Goal: Register for event/course: Sign up to attend an event or enroll in a course

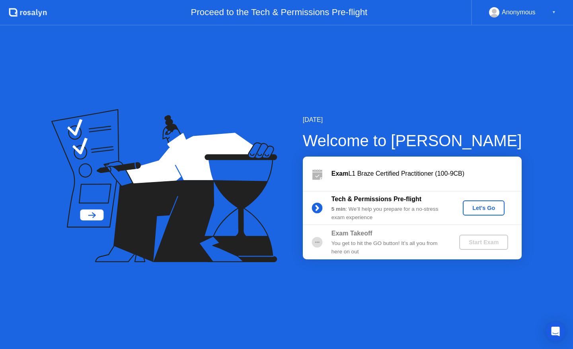
click at [484, 205] on div "Let's Go" at bounding box center [483, 208] width 35 height 6
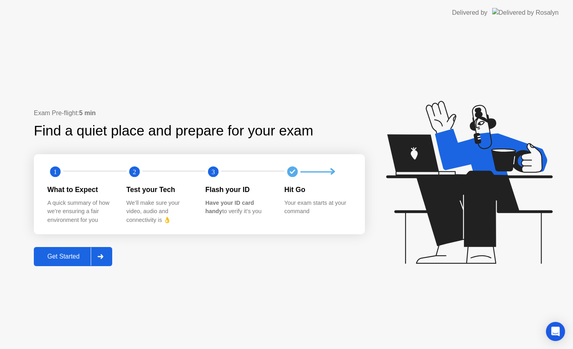
click at [64, 254] on div "Get Started" at bounding box center [63, 256] width 55 height 7
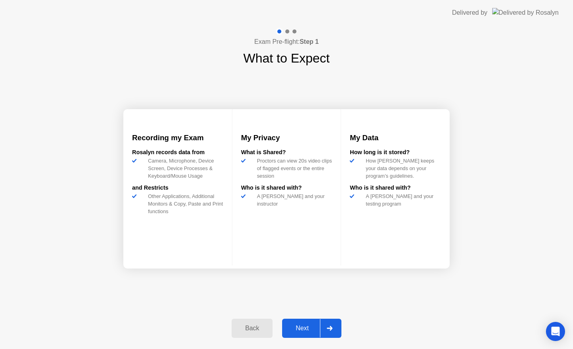
click at [309, 326] on div "Next" at bounding box center [302, 327] width 35 height 7
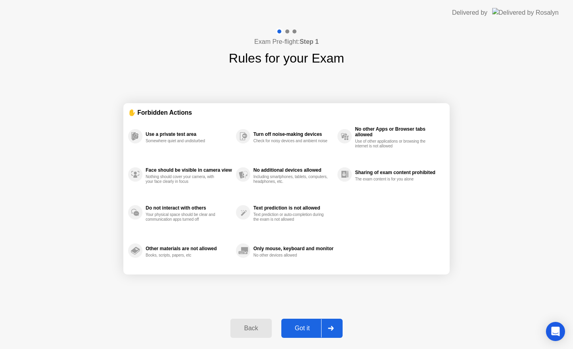
click at [301, 324] on div "Got it" at bounding box center [302, 327] width 37 height 7
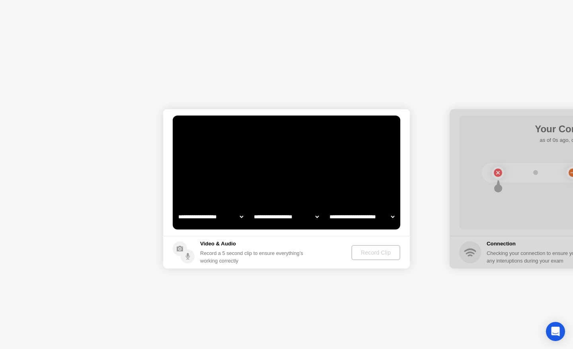
select select "**********"
select select "*******"
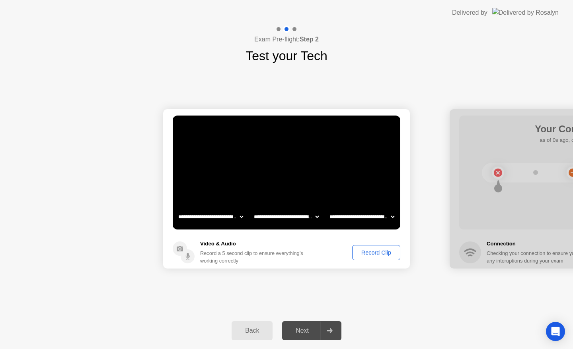
click at [375, 251] on div "Record Clip" at bounding box center [376, 252] width 43 height 6
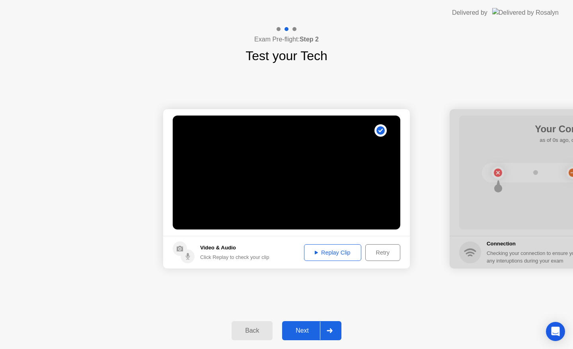
click at [327, 247] on button "Replay Clip" at bounding box center [332, 252] width 57 height 17
click at [303, 331] on div "Next" at bounding box center [302, 330] width 35 height 7
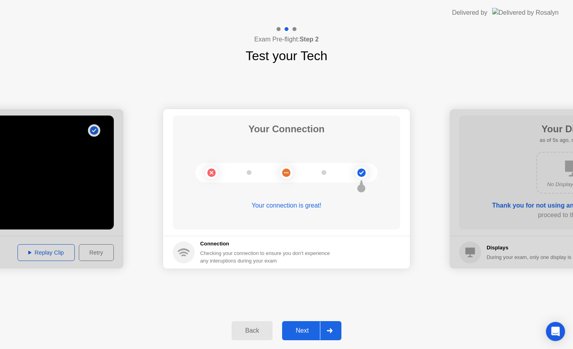
click at [301, 328] on div "Next" at bounding box center [302, 330] width 35 height 7
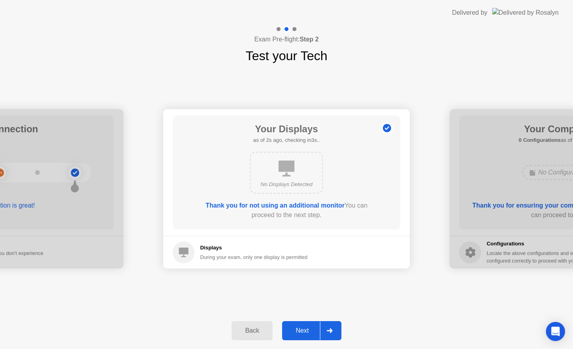
click at [297, 332] on div "Next" at bounding box center [302, 330] width 35 height 7
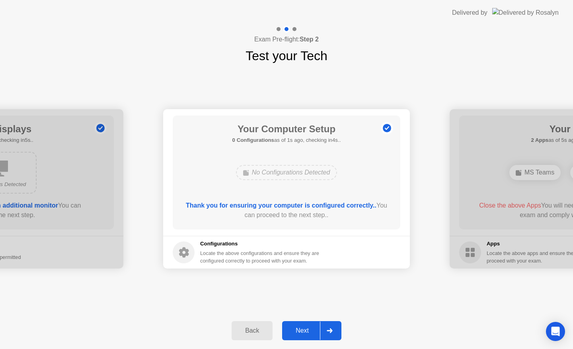
click at [297, 332] on div "Next" at bounding box center [302, 330] width 35 height 7
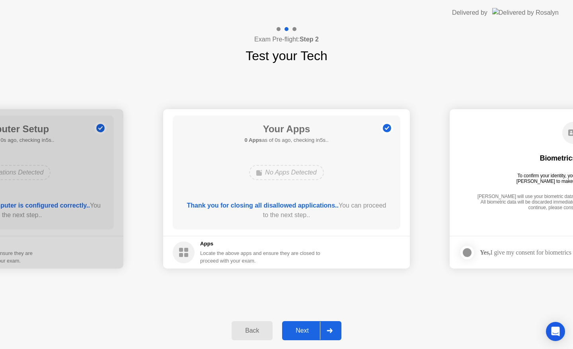
click at [307, 336] on button "Next" at bounding box center [311, 330] width 59 height 19
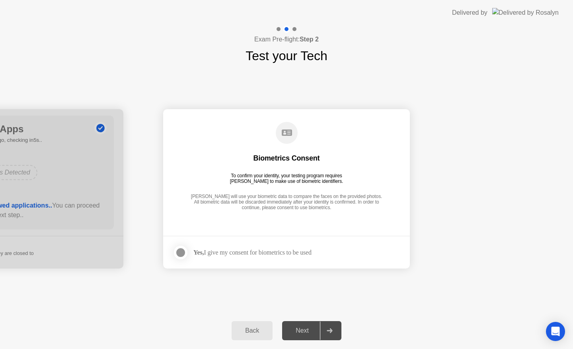
click at [182, 250] on div at bounding box center [181, 253] width 10 height 10
click at [308, 330] on div "Next" at bounding box center [302, 330] width 35 height 7
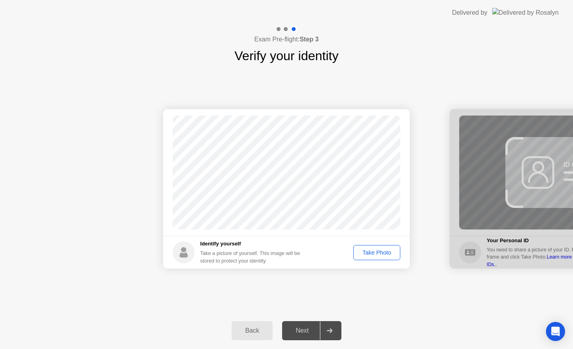
click at [365, 255] on div "Take Photo" at bounding box center [376, 252] width 41 height 6
click at [300, 335] on button "Next" at bounding box center [311, 330] width 59 height 19
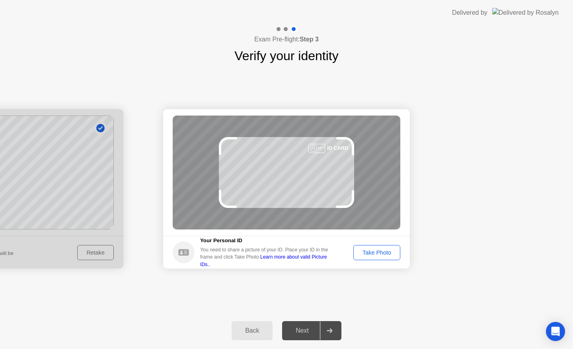
click at [379, 254] on div "Take Photo" at bounding box center [376, 252] width 41 height 6
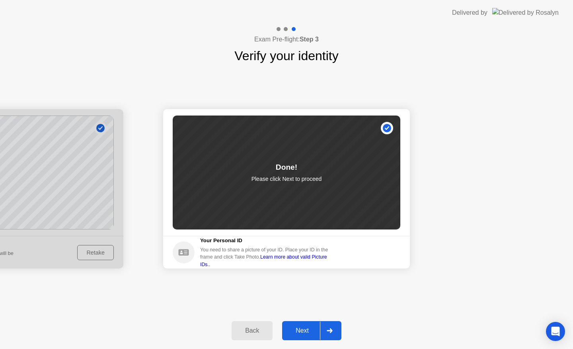
click at [301, 328] on div "Next" at bounding box center [302, 330] width 35 height 7
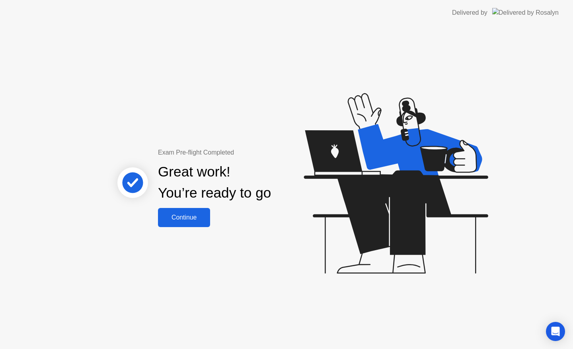
click at [191, 209] on button "Continue" at bounding box center [184, 217] width 52 height 19
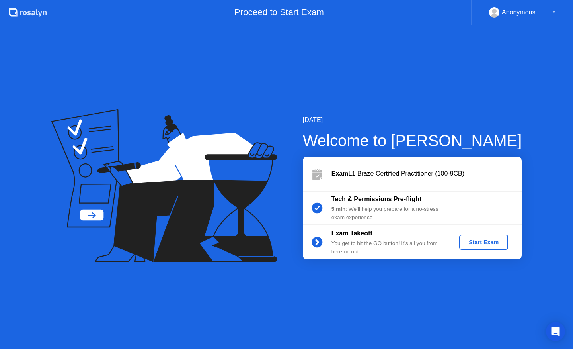
click at [486, 239] on div "Start Exam" at bounding box center [484, 242] width 43 height 6
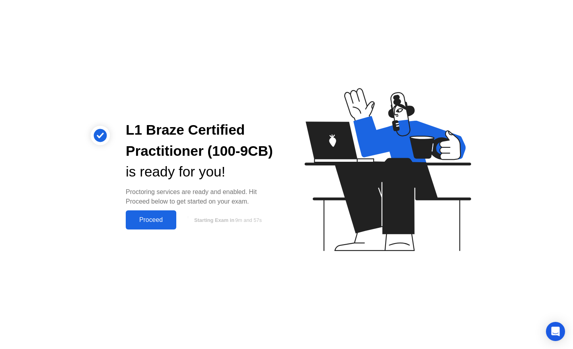
click at [149, 223] on div "Proceed" at bounding box center [151, 219] width 46 height 7
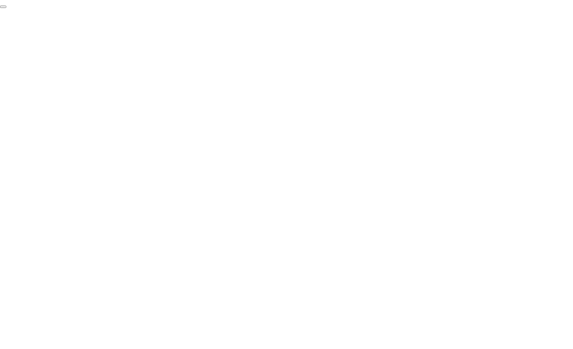
click div "End Proctoring Session"
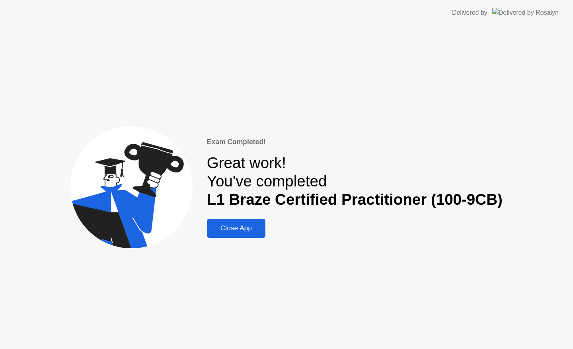
click at [238, 229] on div "Close App" at bounding box center [236, 228] width 54 height 8
